Goal: Ask a question

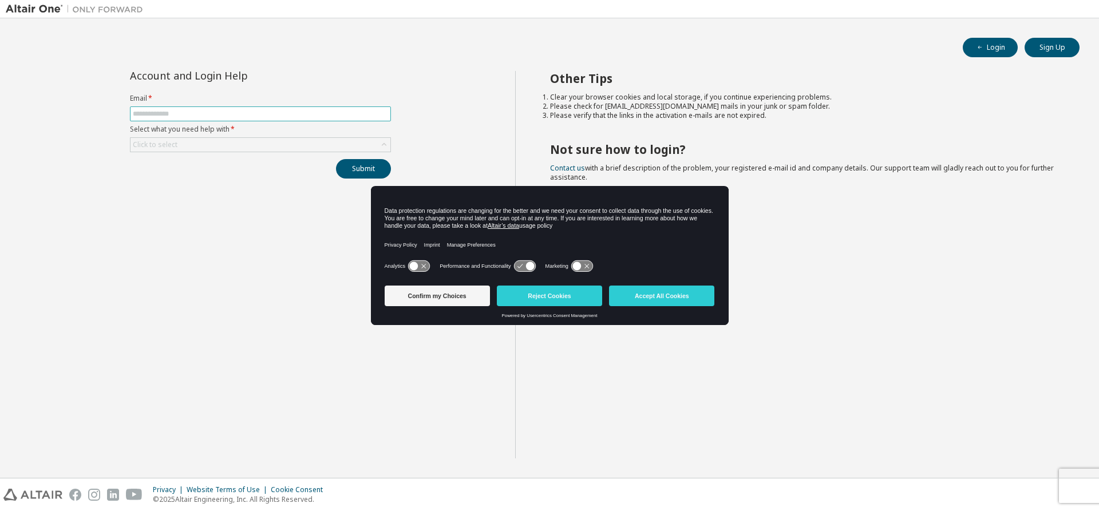
click at [215, 117] on input "text" at bounding box center [260, 113] width 255 height 9
type input "**********"
click at [209, 148] on div "Click to select" at bounding box center [260, 145] width 260 height 14
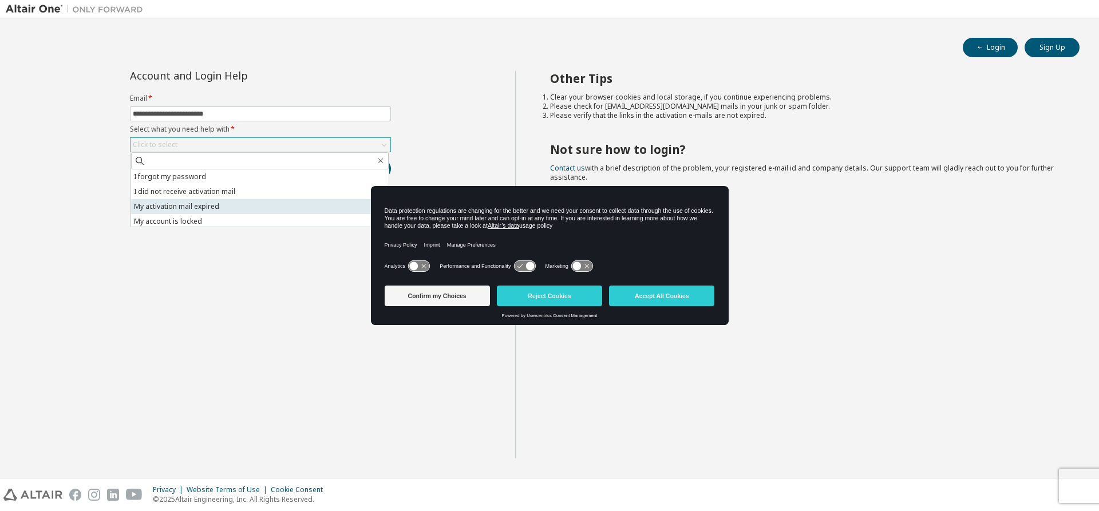
click at [188, 205] on li "My activation mail expired" at bounding box center [260, 206] width 258 height 15
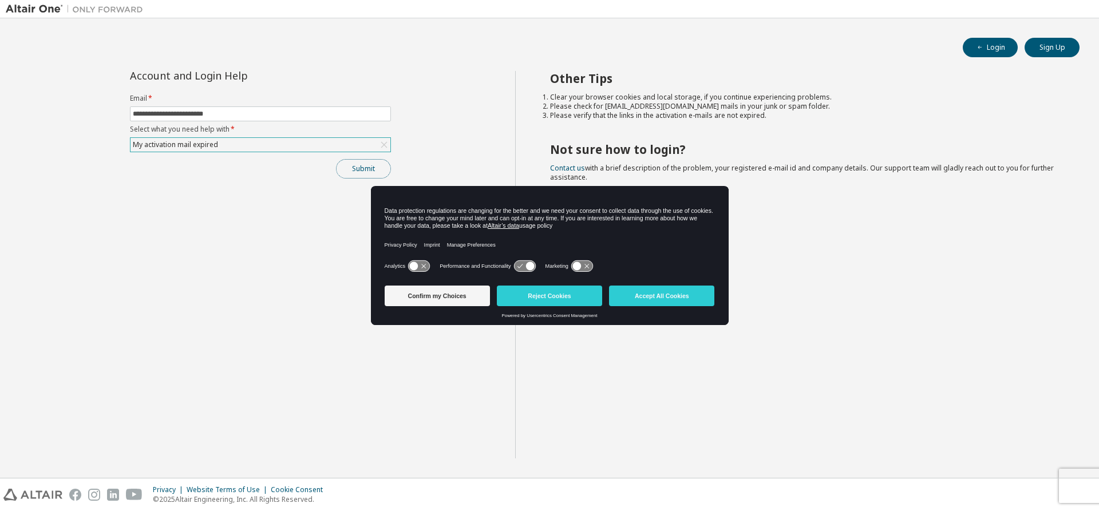
click at [354, 172] on button "Submit" at bounding box center [363, 168] width 55 height 19
click at [303, 142] on div "My activation mail expired" at bounding box center [260, 145] width 260 height 14
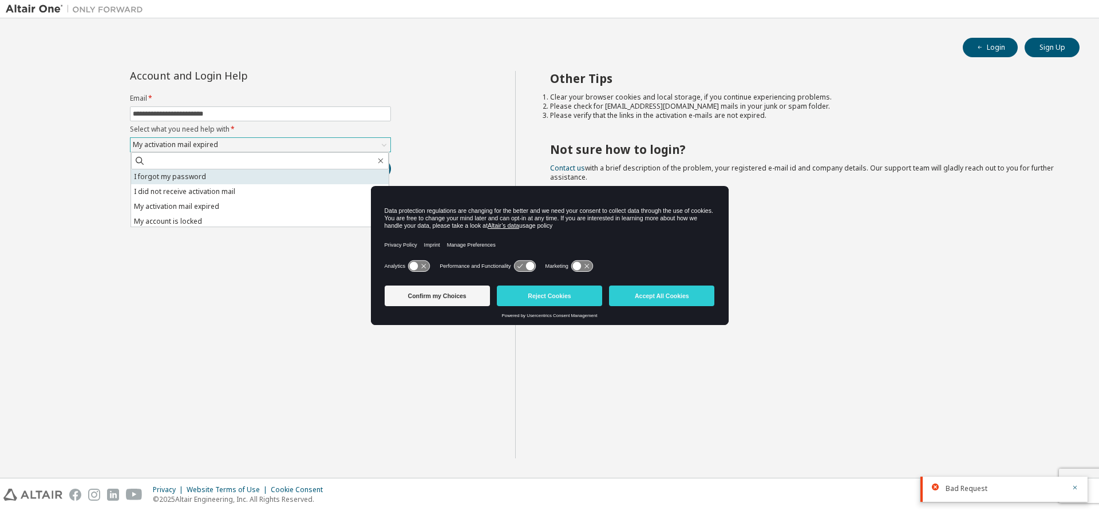
click at [214, 174] on li "I forgot my password" at bounding box center [260, 176] width 258 height 15
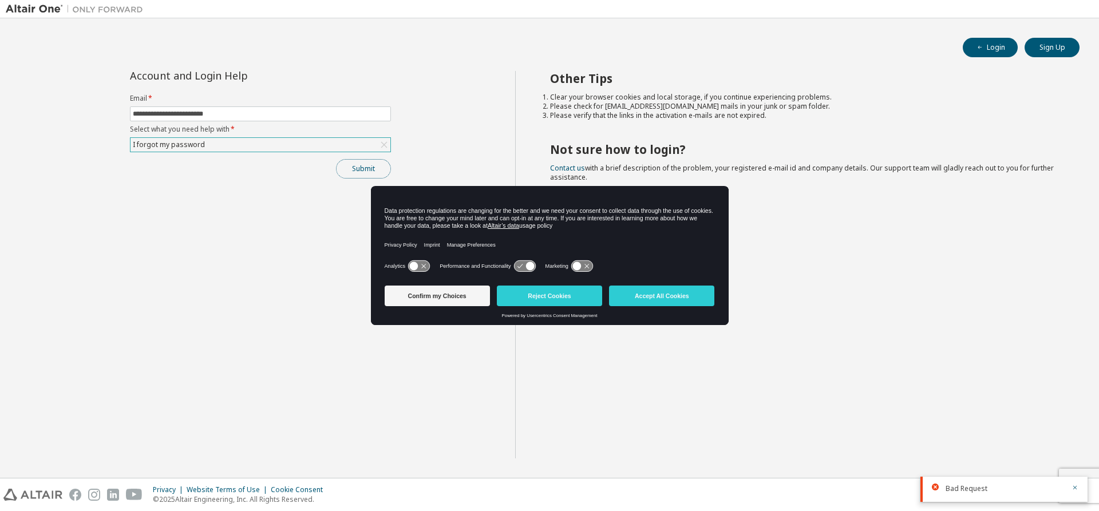
click at [370, 169] on button "Submit" at bounding box center [363, 168] width 55 height 19
click at [810, 232] on div "Other Tips Clear your browser cookies and local storage, if you continue experi…" at bounding box center [804, 264] width 579 height 387
click at [571, 169] on link "Contact us" at bounding box center [567, 168] width 35 height 10
